Goal: Task Accomplishment & Management: Use online tool/utility

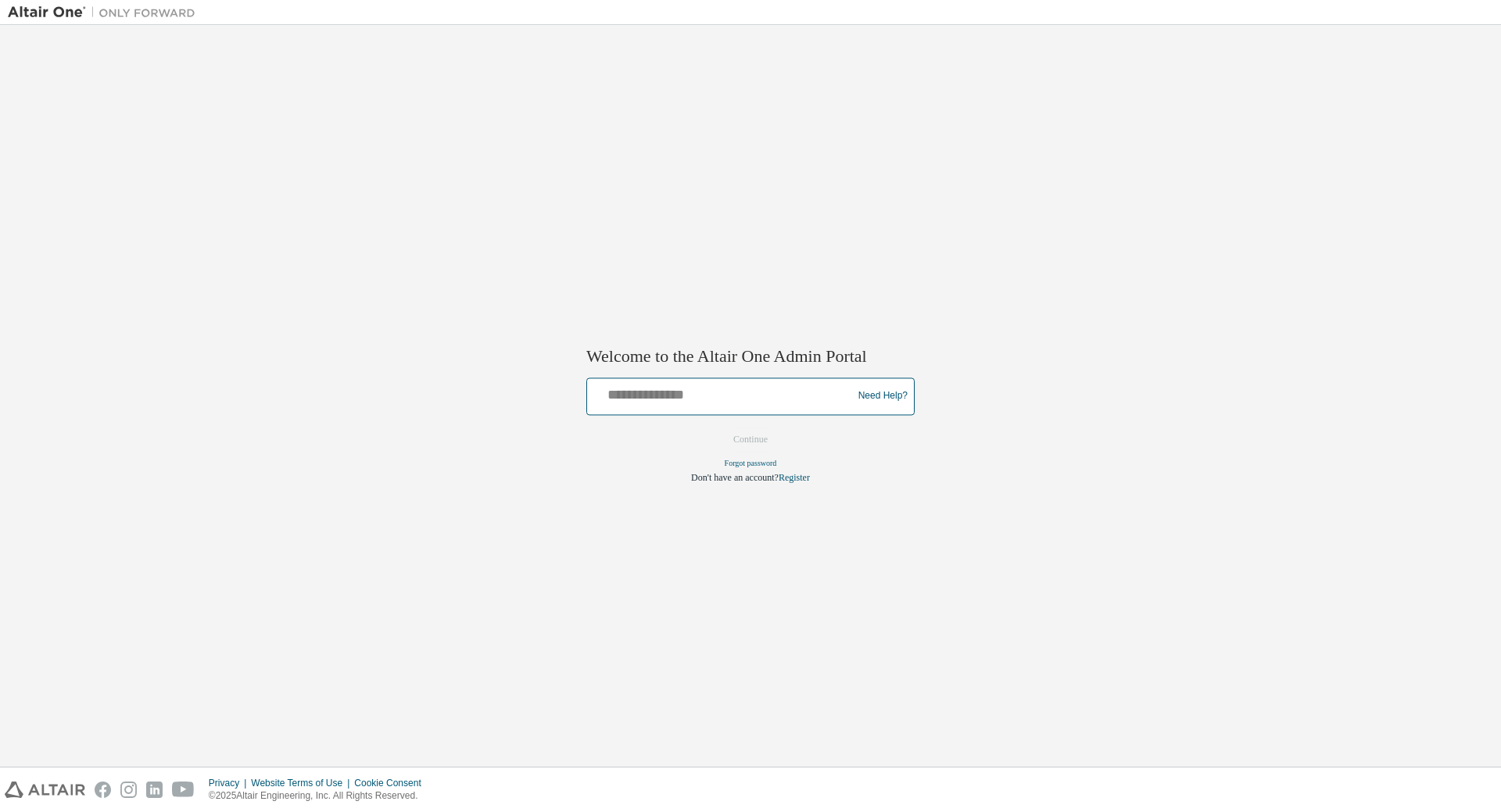
click at [655, 394] on input "text" at bounding box center [722, 393] width 257 height 23
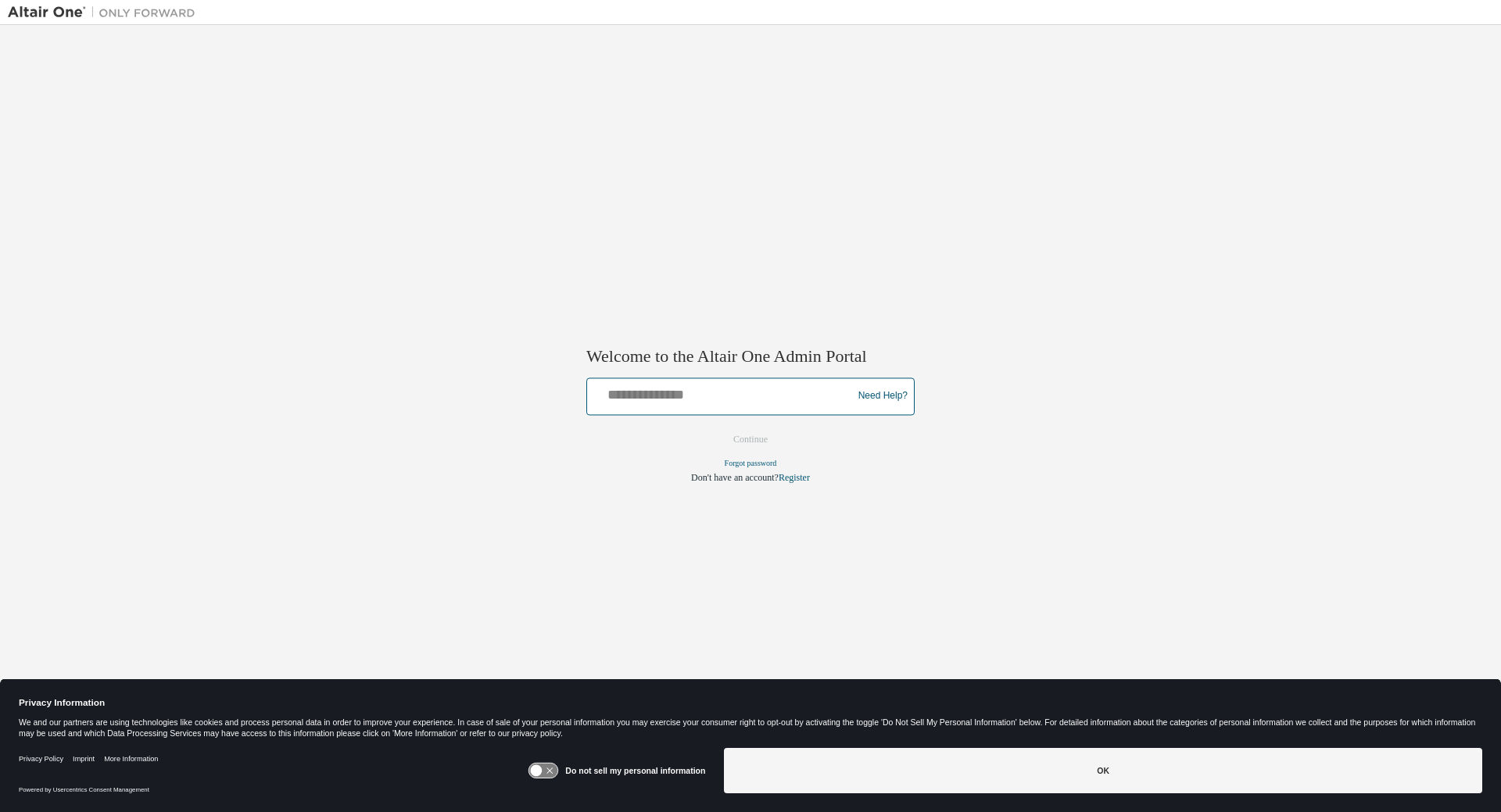
click at [732, 392] on input "text" at bounding box center [722, 393] width 257 height 23
type input "**********"
click at [717, 428] on button "Continue" at bounding box center [750, 439] width 67 height 23
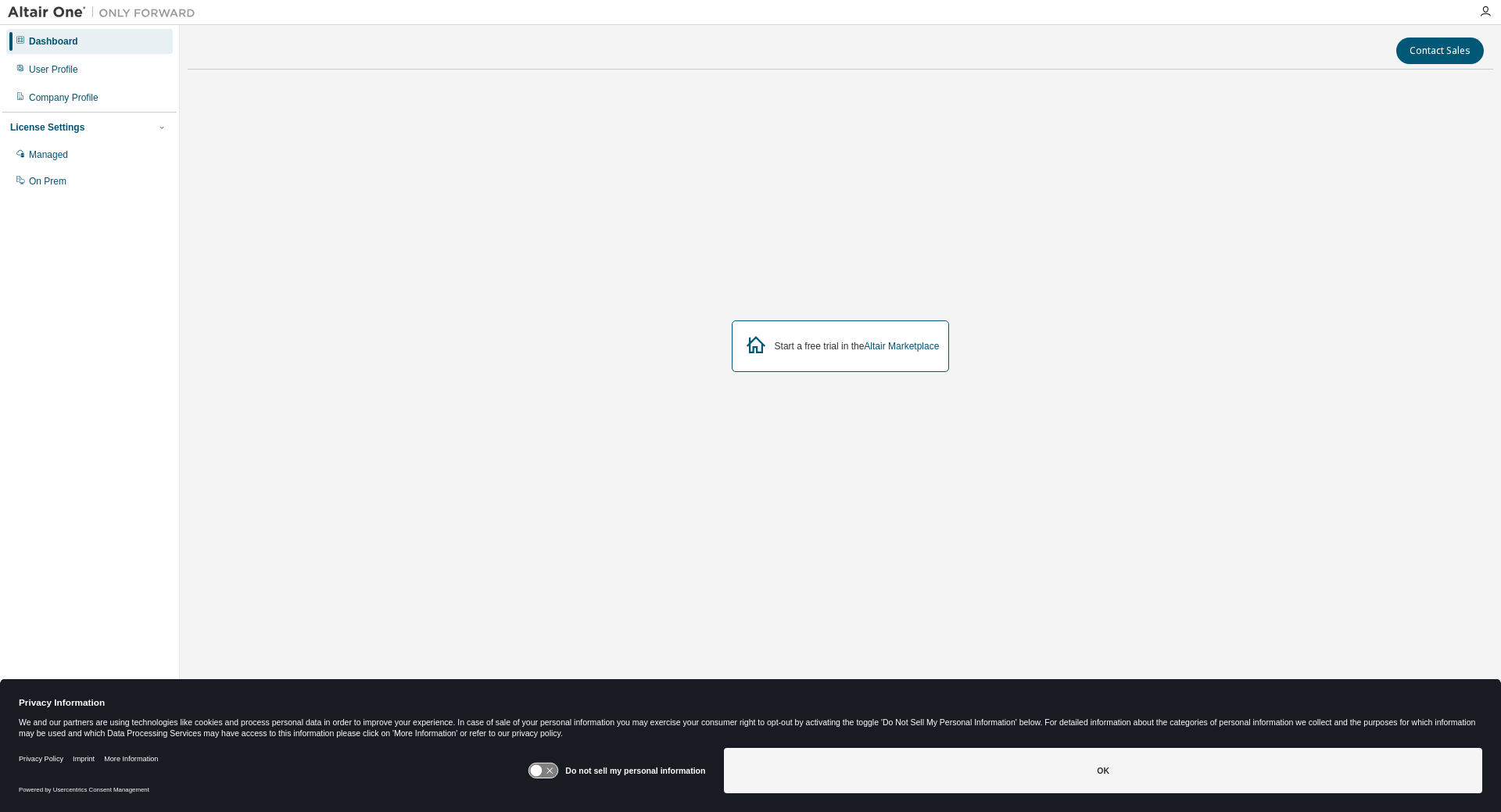
click at [904, 764] on button "OK" at bounding box center [1103, 771] width 759 height 45
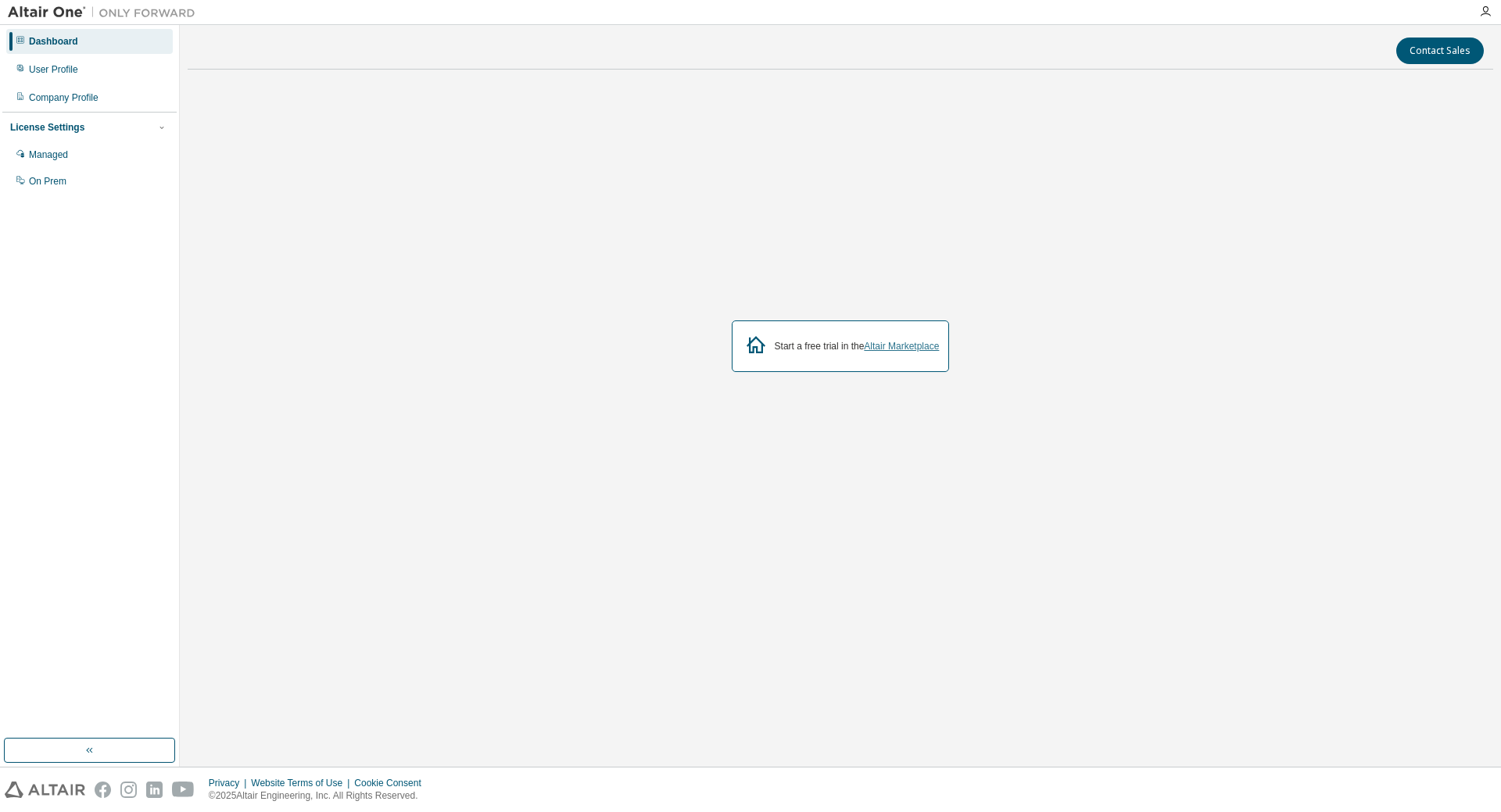
click at [914, 351] on link "Altair Marketplace" at bounding box center [901, 347] width 75 height 11
